Goal: Information Seeking & Learning: Learn about a topic

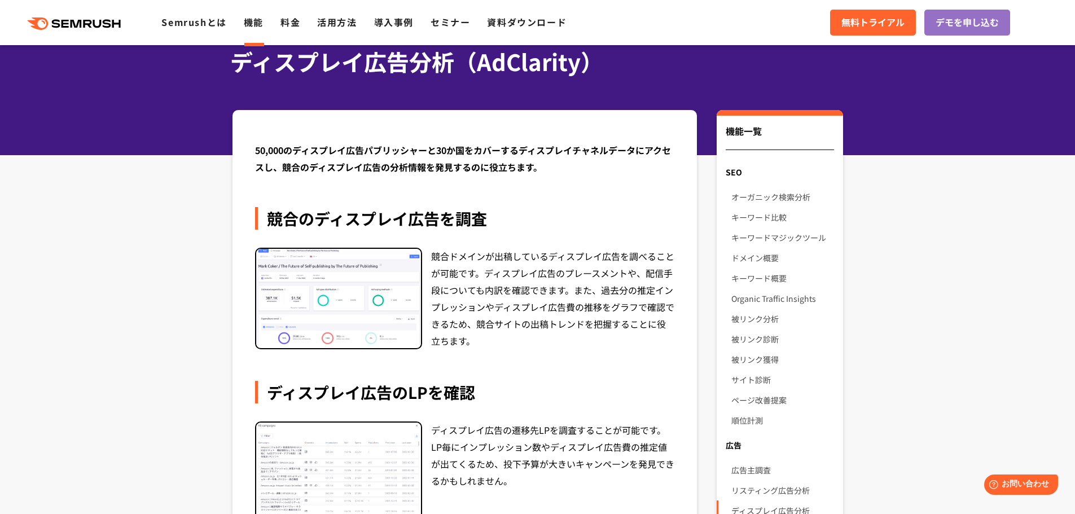
scroll to position [113, 0]
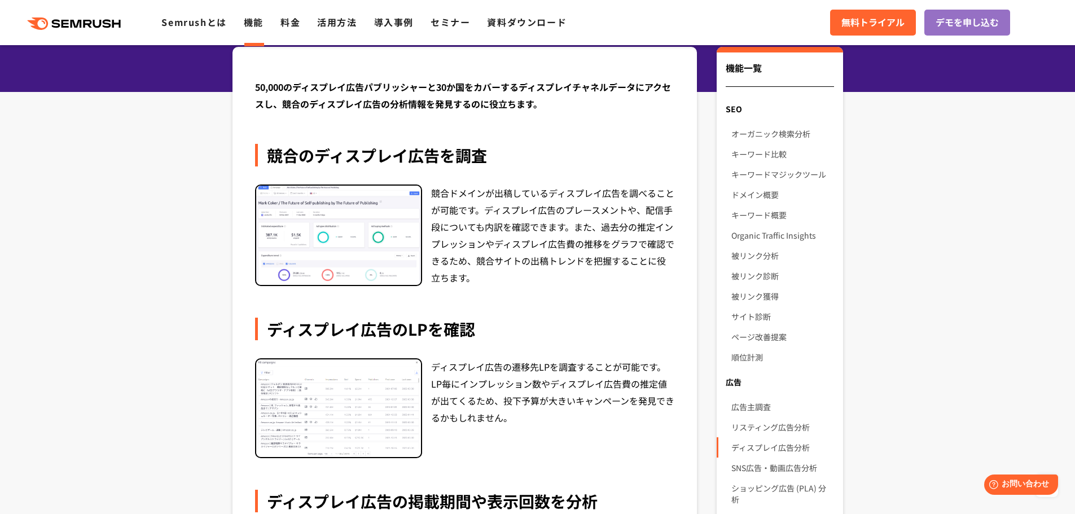
scroll to position [113, 0]
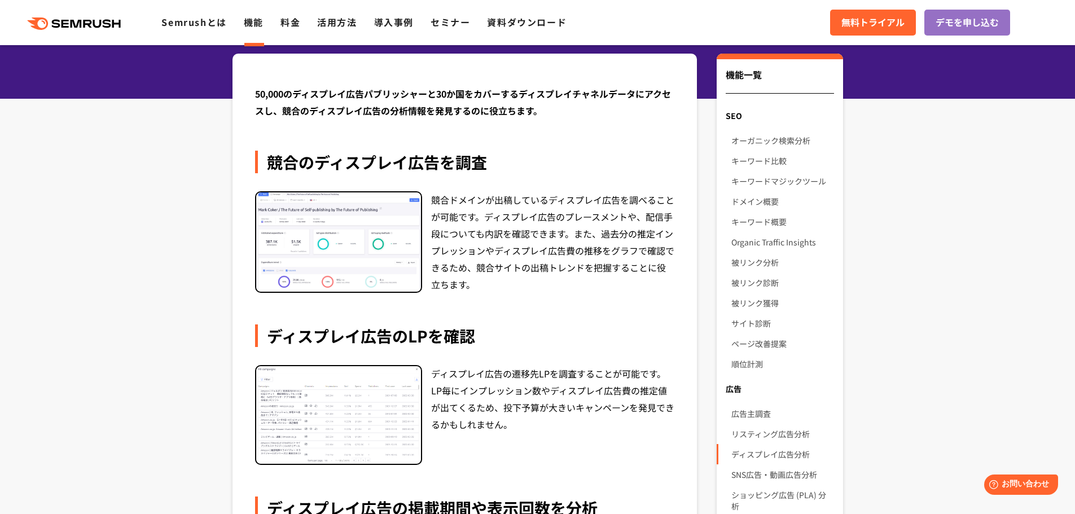
click at [364, 246] on img at bounding box center [338, 241] width 165 height 99
